Goal: Information Seeking & Learning: Find specific fact

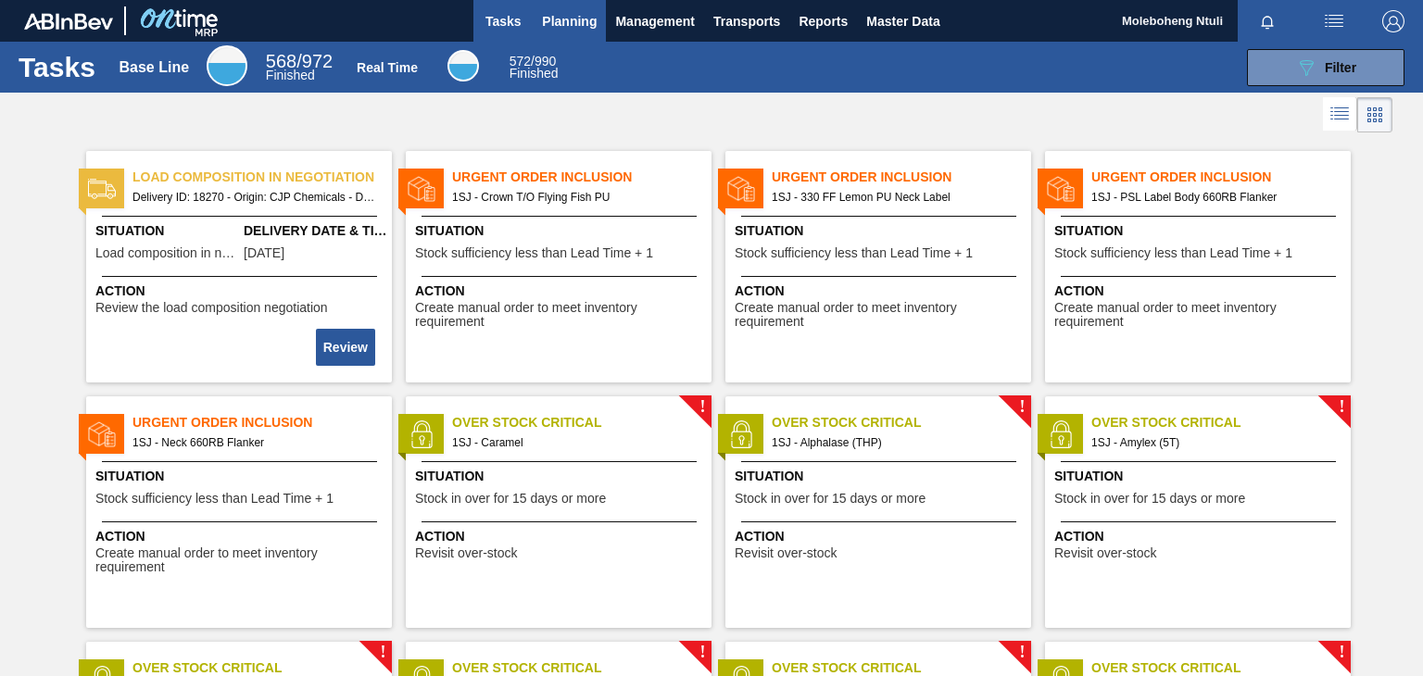
click at [549, 23] on span "Planning" at bounding box center [569, 21] width 55 height 22
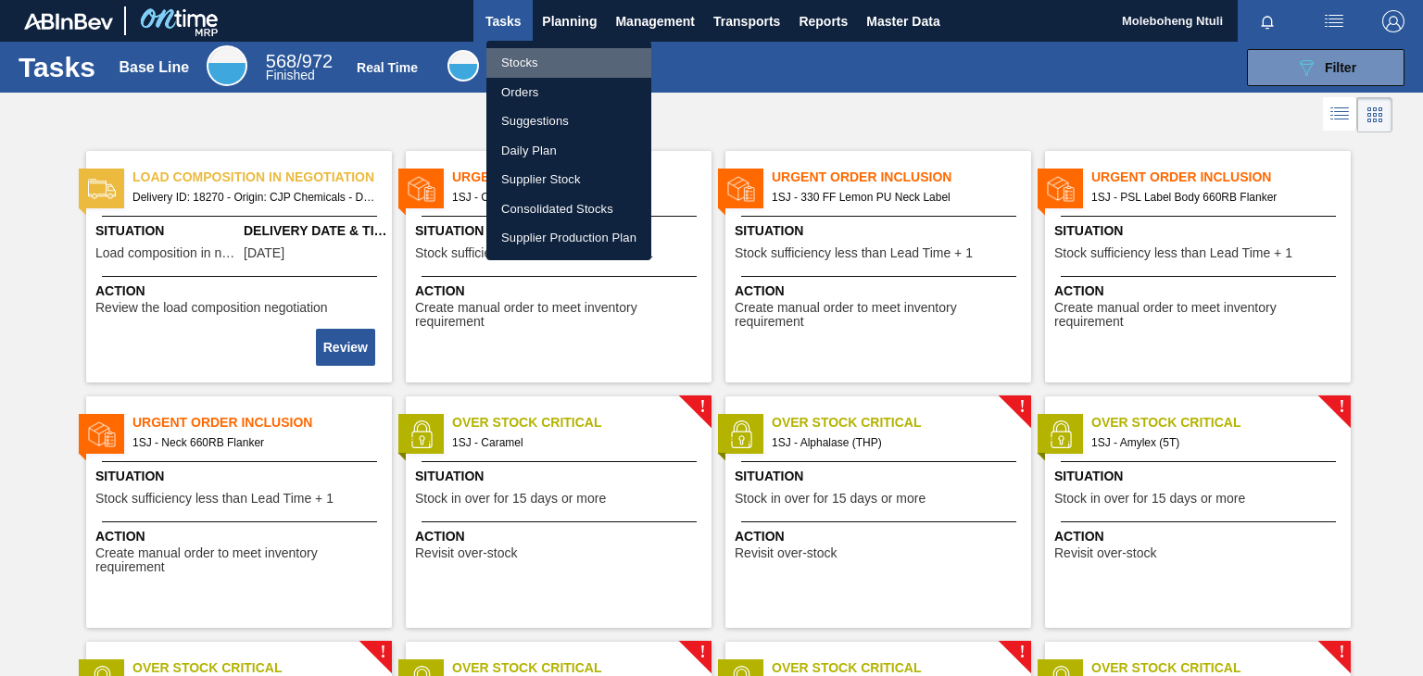
click at [523, 57] on li "Stocks" at bounding box center [568, 63] width 165 height 30
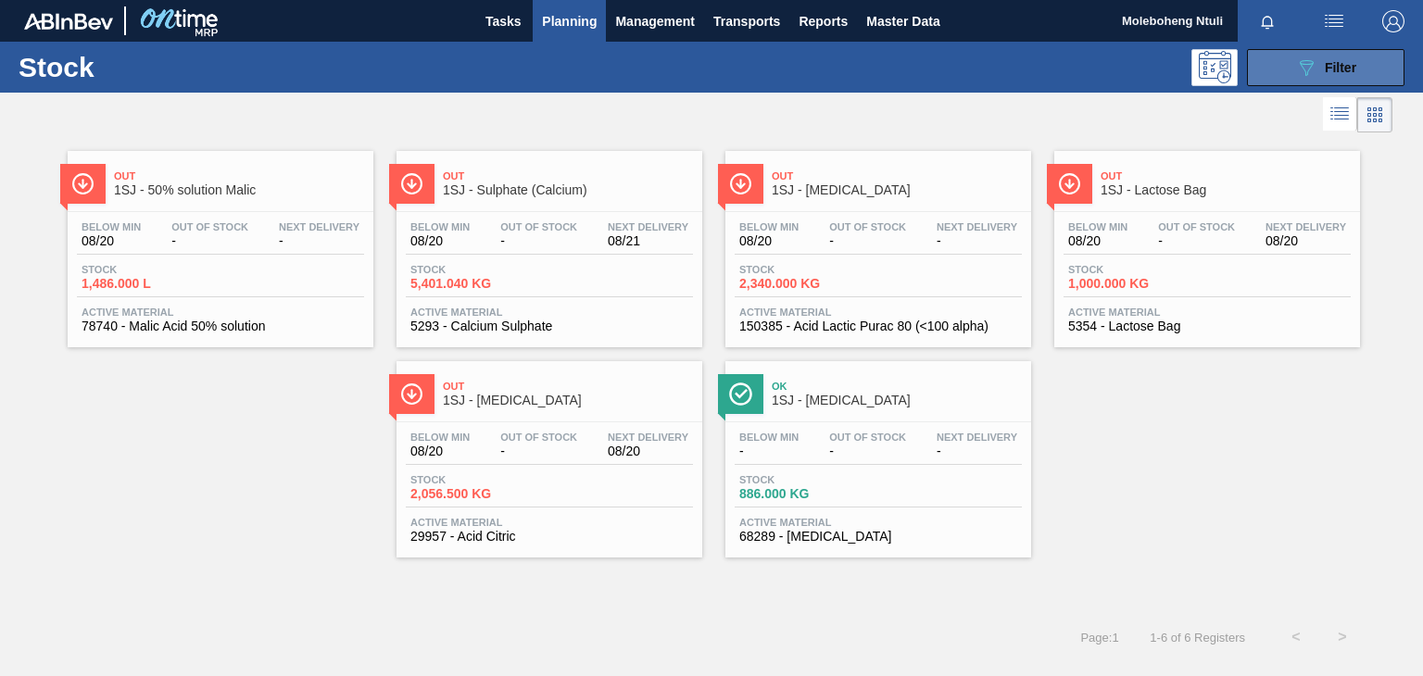
click at [1298, 64] on icon "089F7B8B-B2A5-4AFE-B5C0-19BA573D28AC" at bounding box center [1306, 68] width 22 height 22
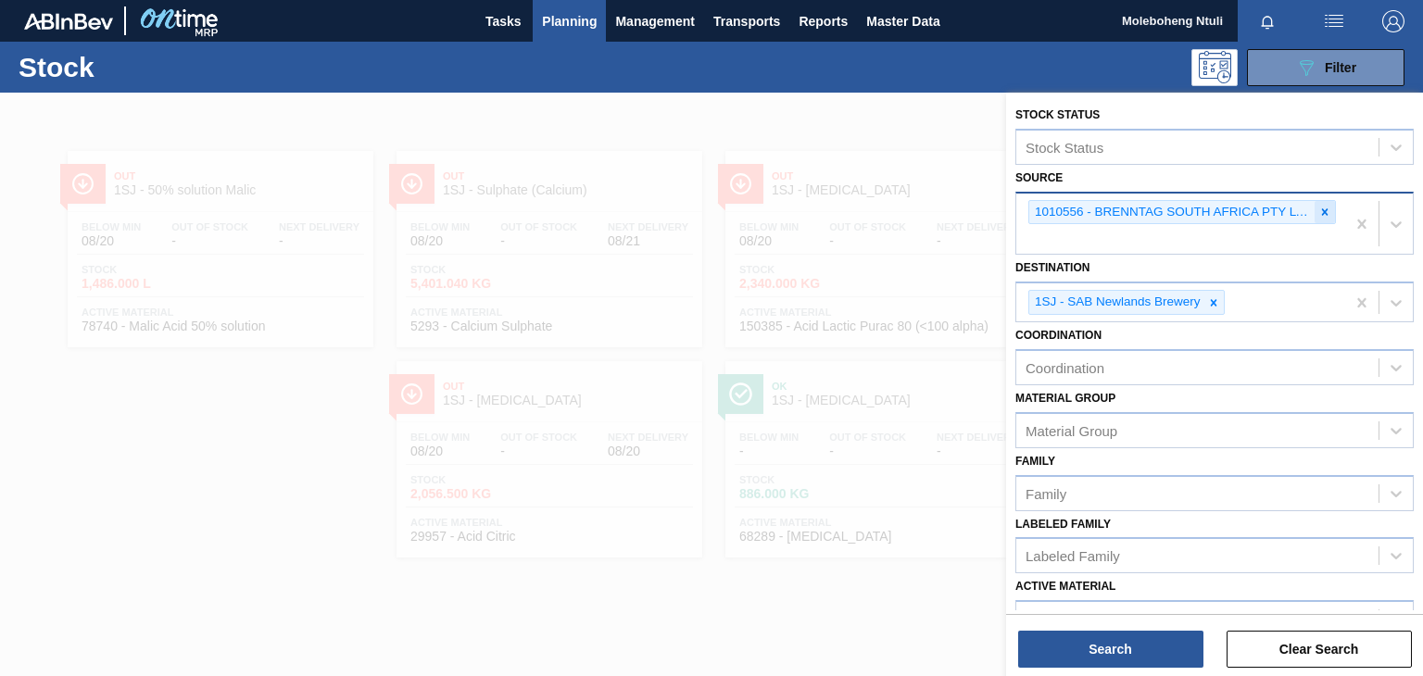
click at [1324, 209] on icon at bounding box center [1325, 211] width 6 height 6
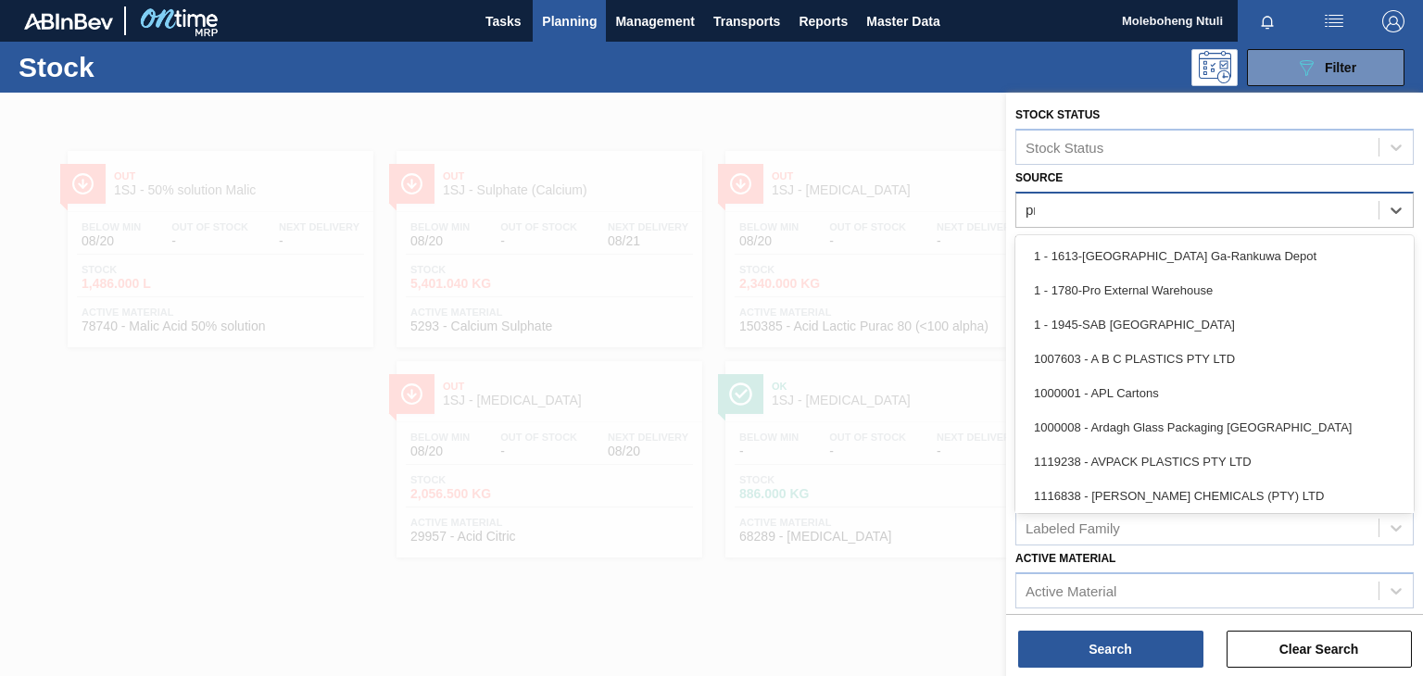
type input "pri"
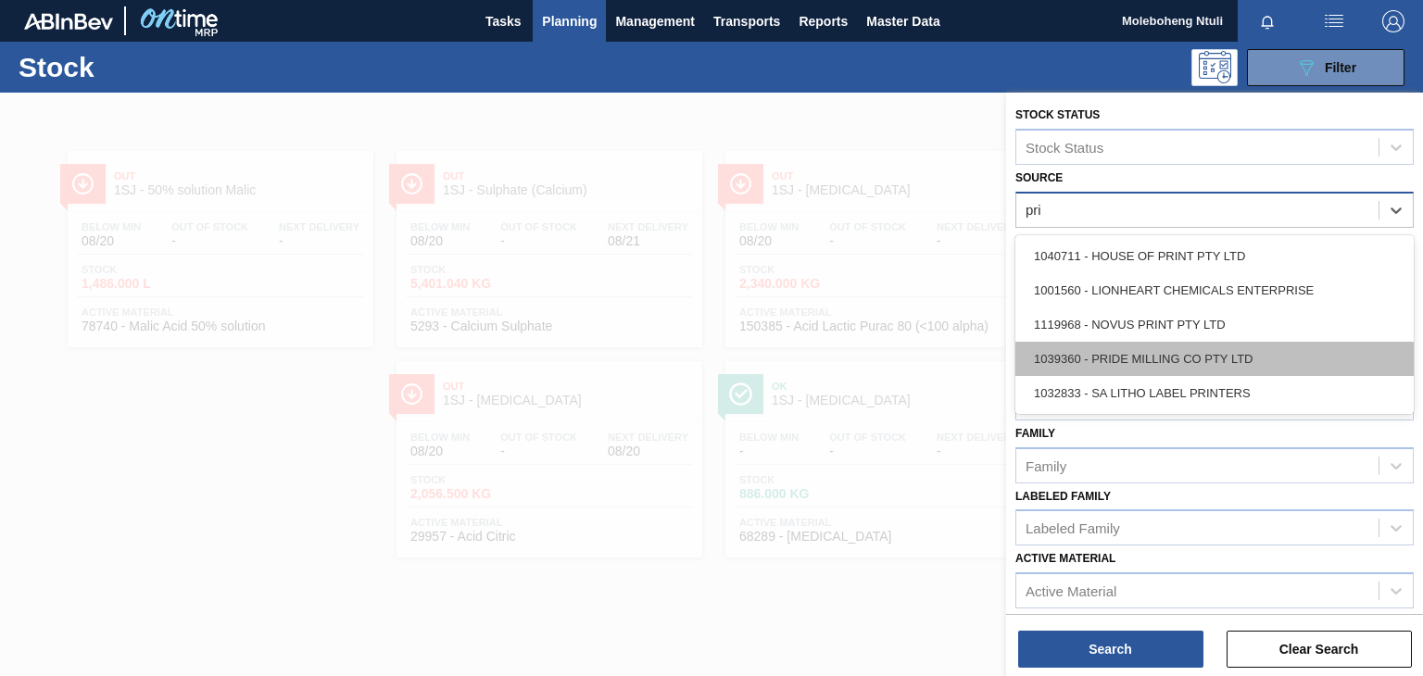
click at [1186, 355] on div "1039360 - PRIDE MILLING CO PTY LTD" at bounding box center [1214, 359] width 398 height 34
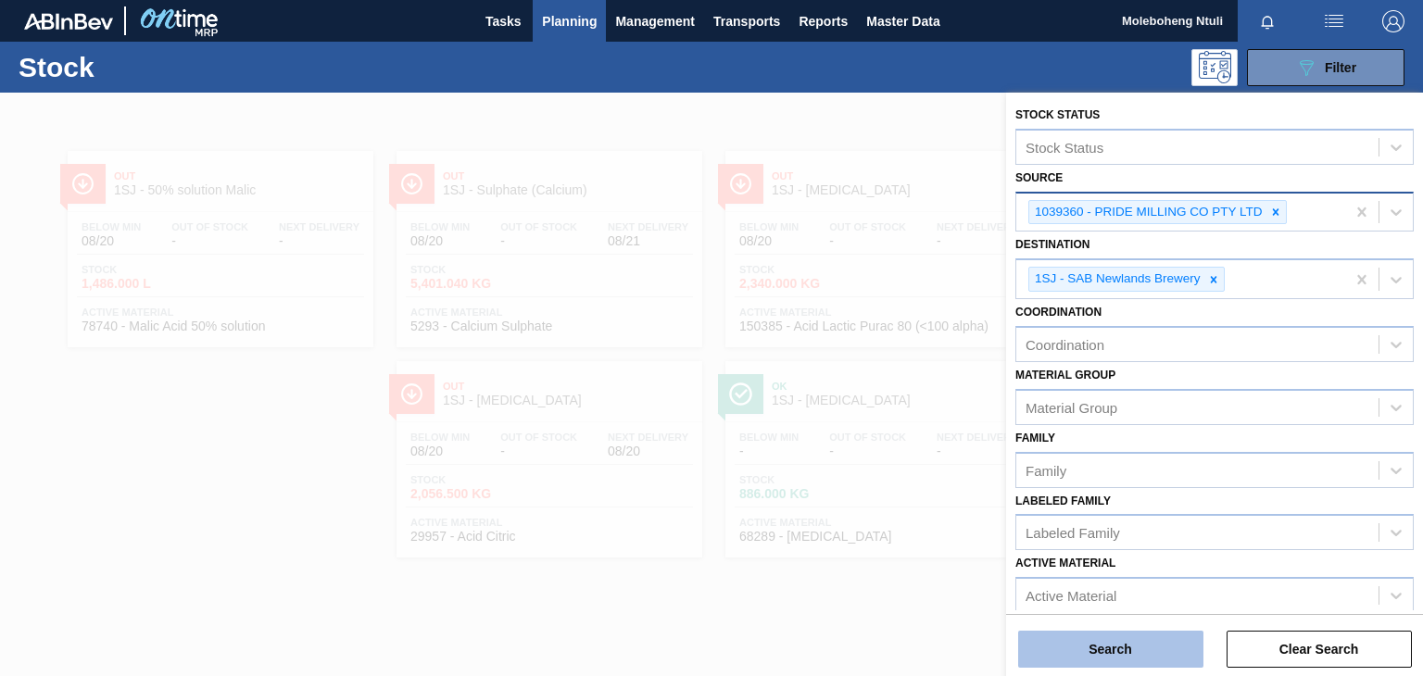
click at [1107, 654] on button "Search" at bounding box center [1110, 649] width 185 height 37
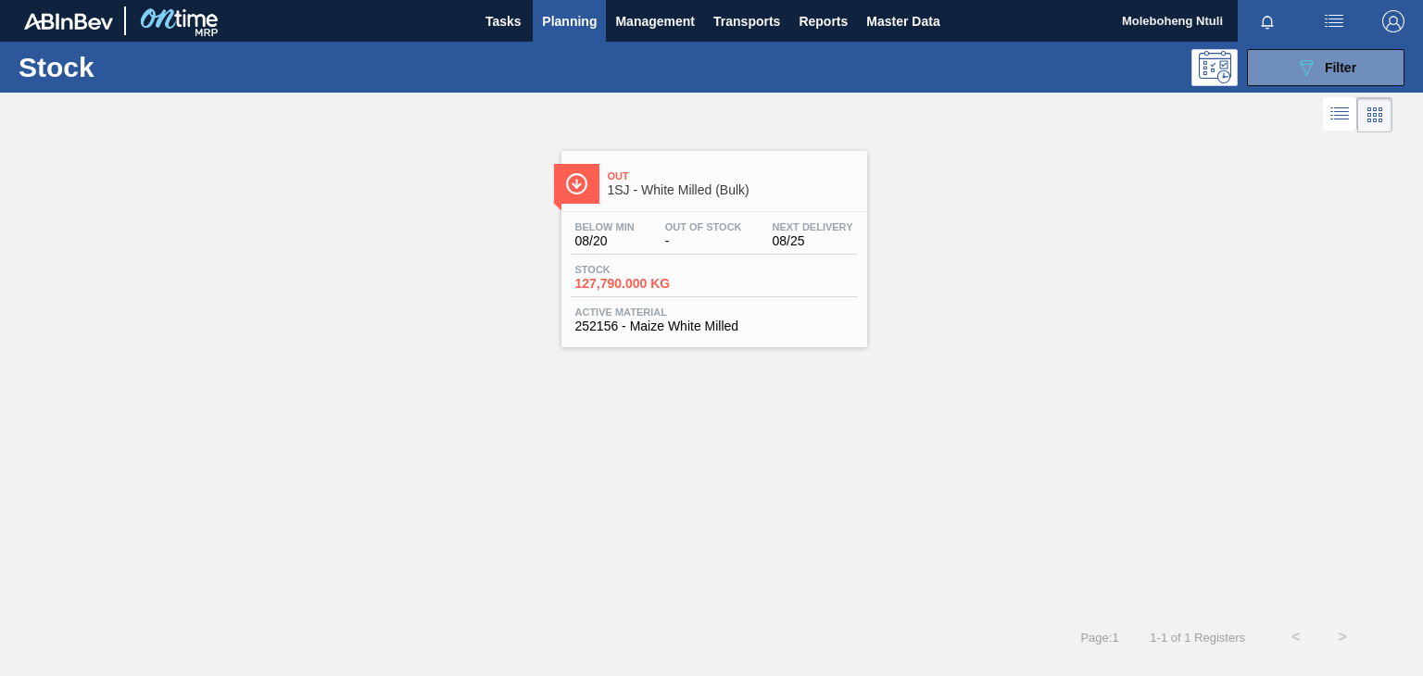
click at [812, 192] on span "1SJ - White Milled (Bulk)" at bounding box center [733, 190] width 250 height 14
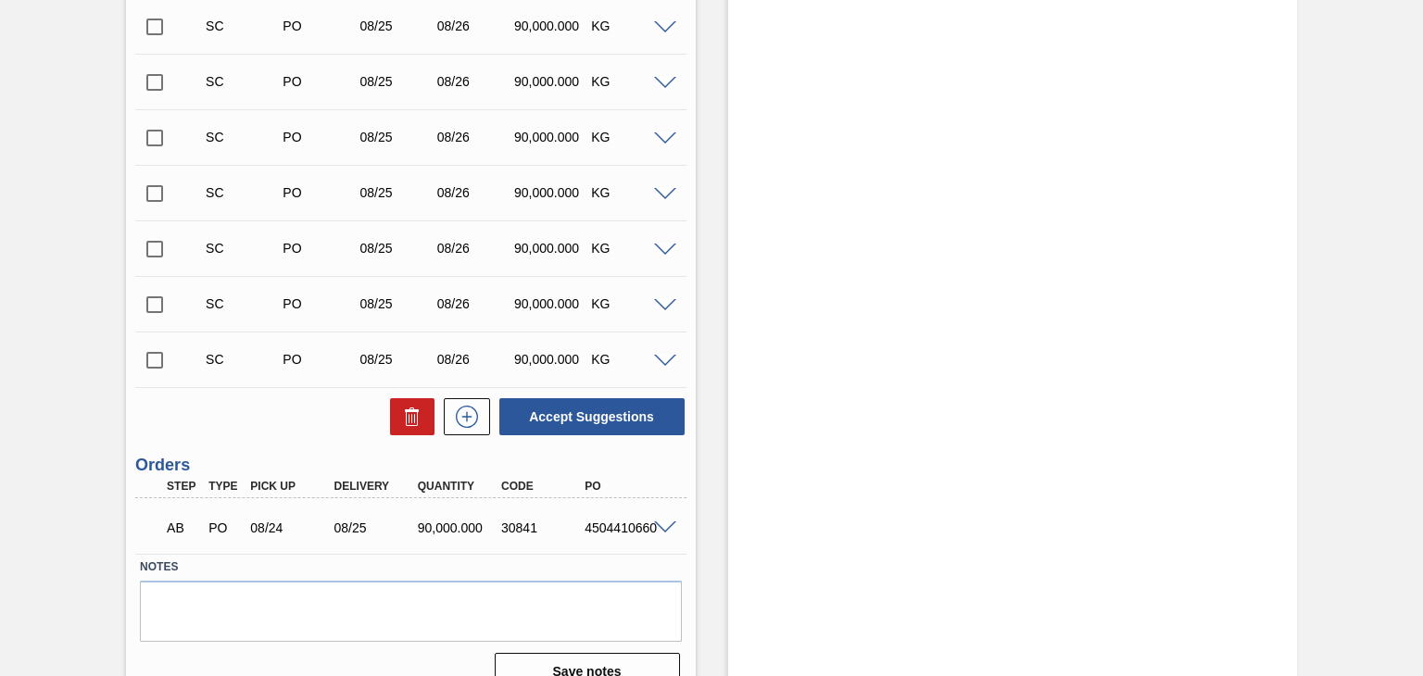
scroll to position [911, 0]
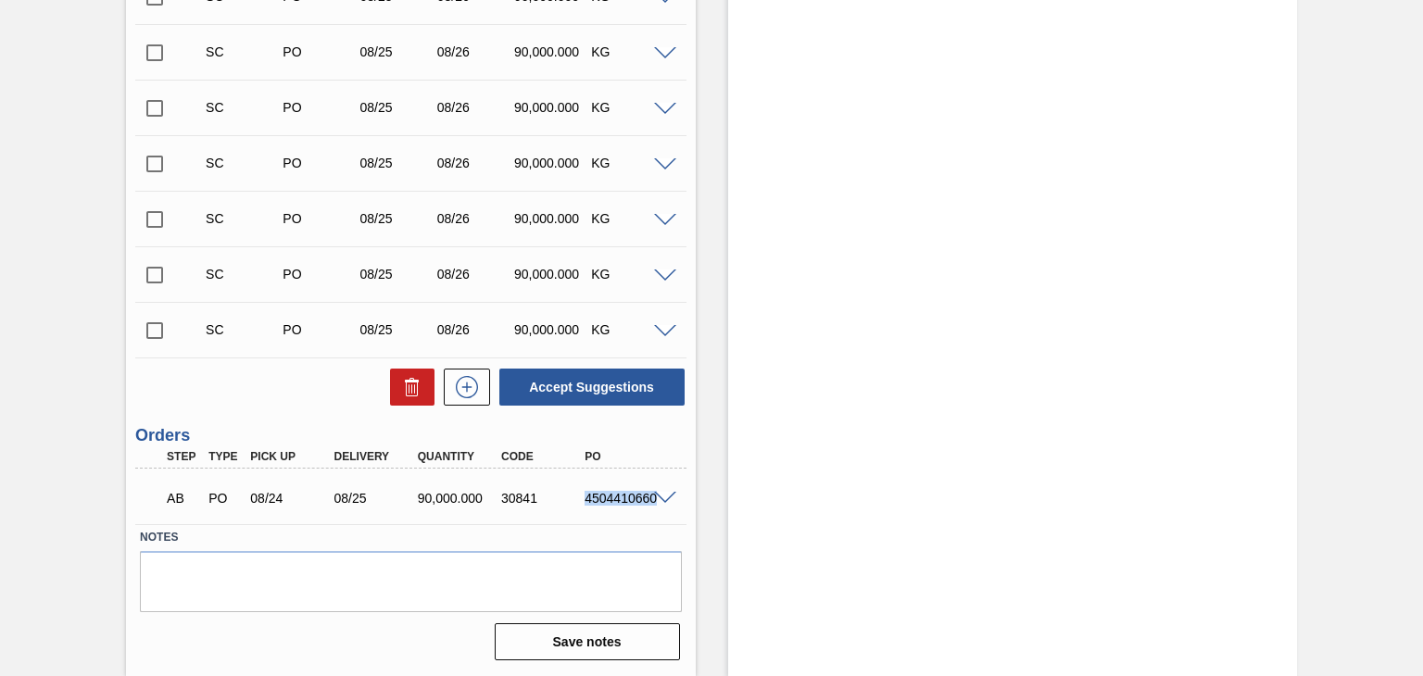
drag, startPoint x: 586, startPoint y: 494, endPoint x: 657, endPoint y: 494, distance: 70.4
click at [660, 494] on div "AB PO 08/24 08/25 90,000.000 30841 4504410660" at bounding box center [410, 496] width 550 height 46
copy div "4504410660"
